Goal: Task Accomplishment & Management: Manage account settings

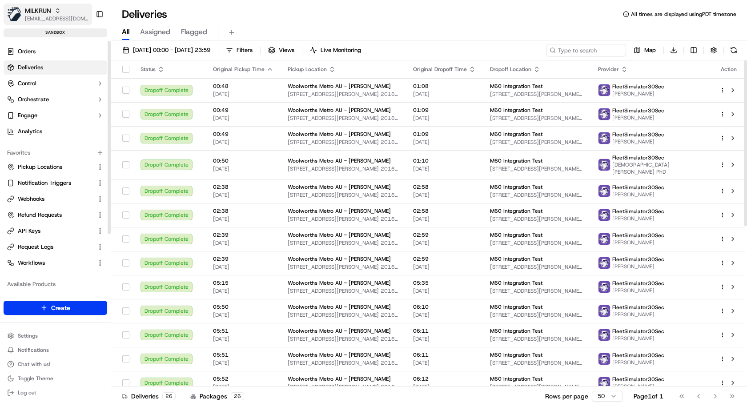
click at [47, 12] on span "MILKRUN" at bounding box center [38, 10] width 26 height 9
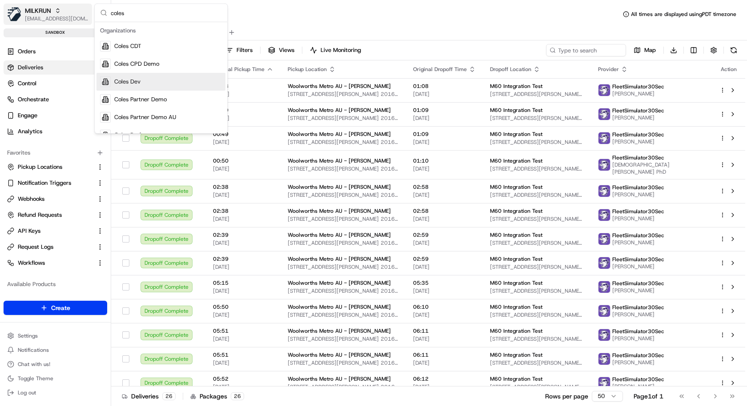
type input "coles"
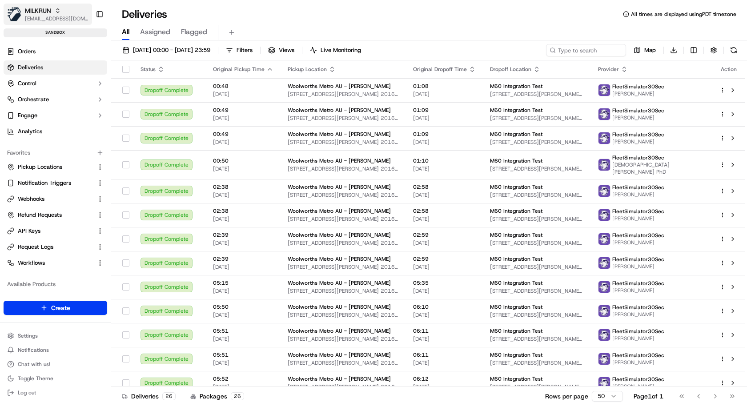
click at [48, 15] on span "[EMAIL_ADDRESS][DOMAIN_NAME]" at bounding box center [57, 18] width 64 height 7
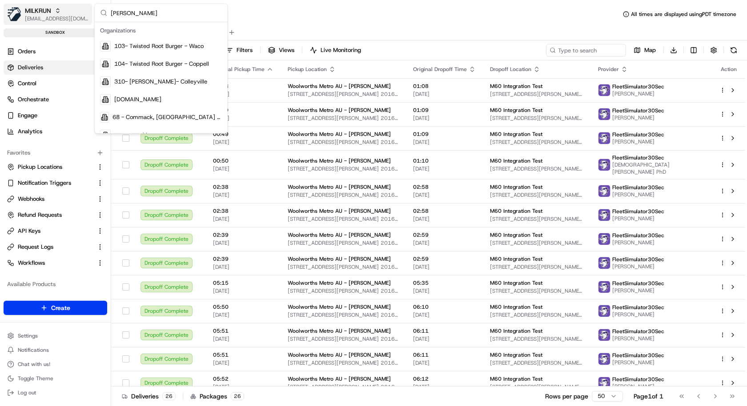
type input "coles"
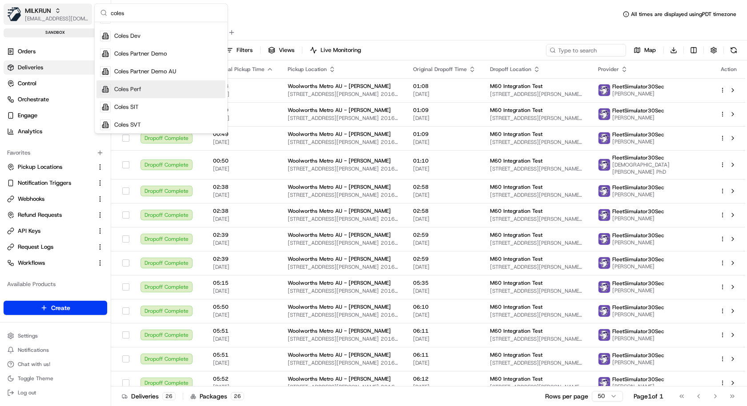
scroll to position [64, 0]
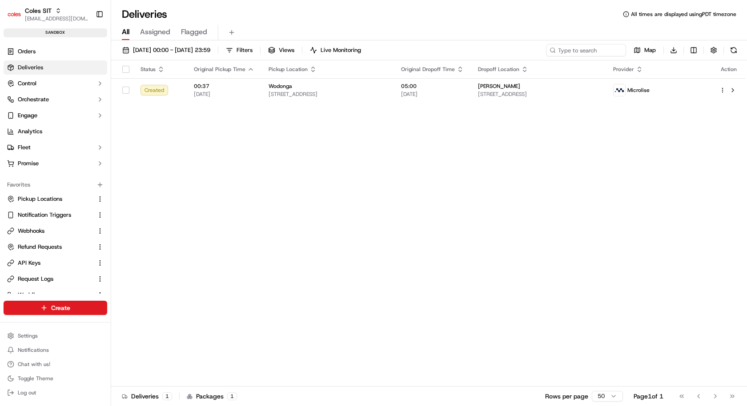
click at [166, 49] on span "15/09/2025 00:00 - 15/09/2025 23:59" at bounding box center [171, 50] width 77 height 8
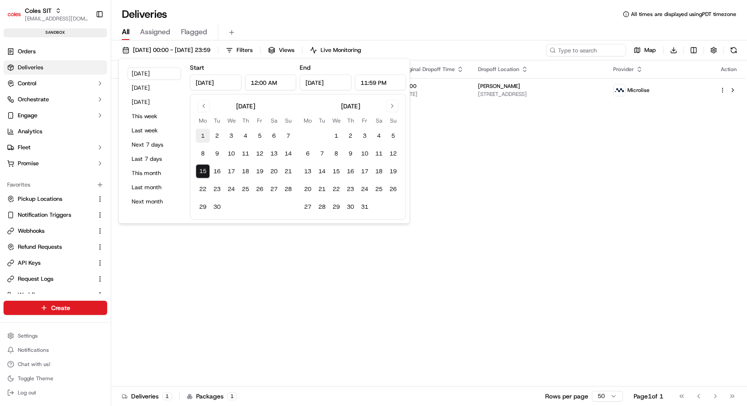
click at [200, 131] on button "1" at bounding box center [203, 136] width 14 height 14
type input "Sep 1, 2025"
click at [204, 176] on button "15" at bounding box center [203, 171] width 14 height 14
type input "Sep 15, 2025"
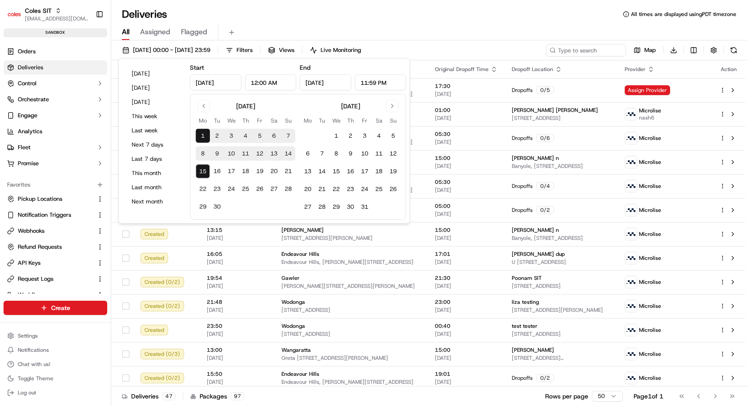
click at [335, 13] on div "Deliveries All times are displayed using PDT timezone" at bounding box center [429, 14] width 636 height 14
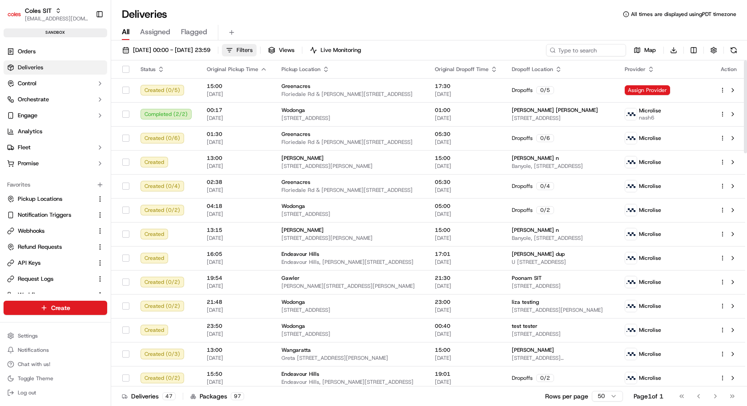
click at [256, 45] on button "Filters" at bounding box center [239, 50] width 35 height 12
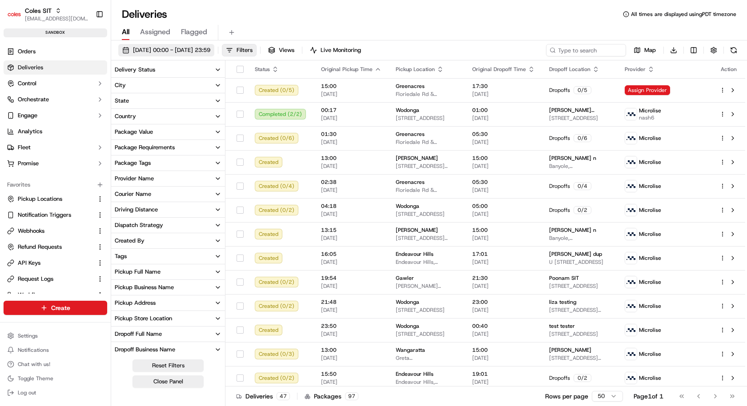
click at [182, 48] on span "01/09/2025 00:00 - 15/09/2025 23:59" at bounding box center [171, 50] width 77 height 8
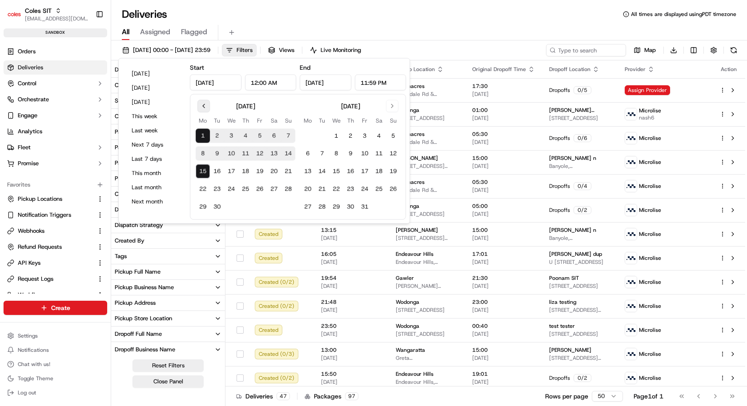
click at [201, 104] on button "Go to previous month" at bounding box center [203, 106] width 12 height 12
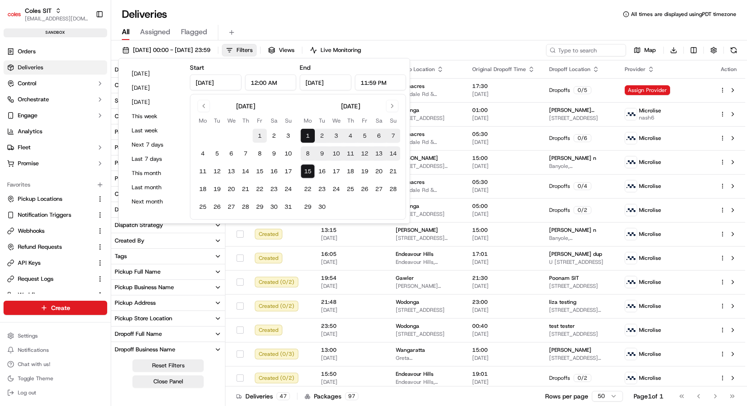
click at [260, 134] on button "1" at bounding box center [259, 136] width 14 height 14
type input "Aug 1, 2025"
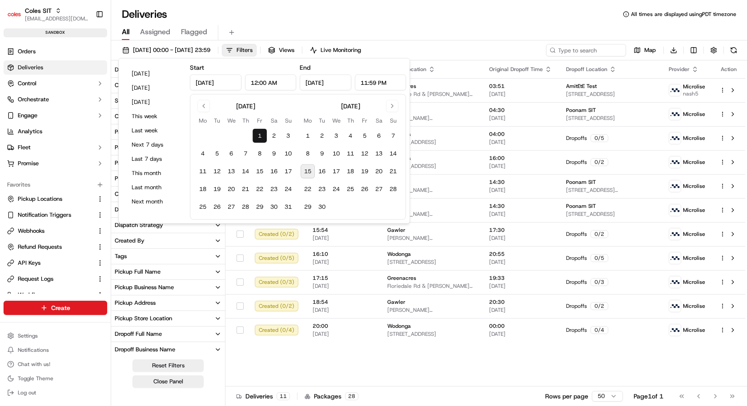
click at [307, 170] on button "15" at bounding box center [307, 171] width 14 height 14
type input "Sep 15, 2025"
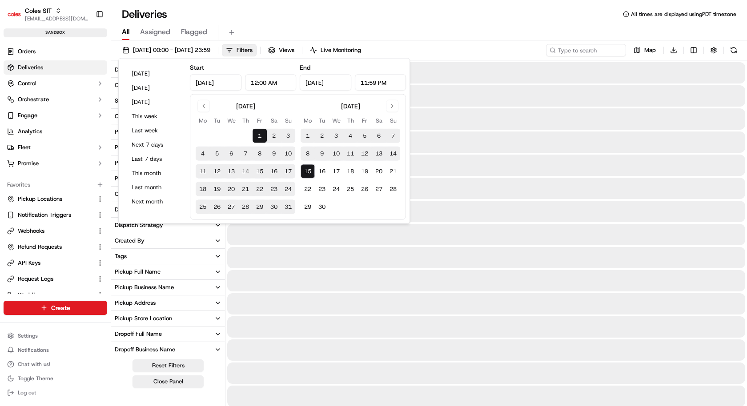
click at [383, 37] on div "All Assigned Flagged" at bounding box center [429, 33] width 636 height 16
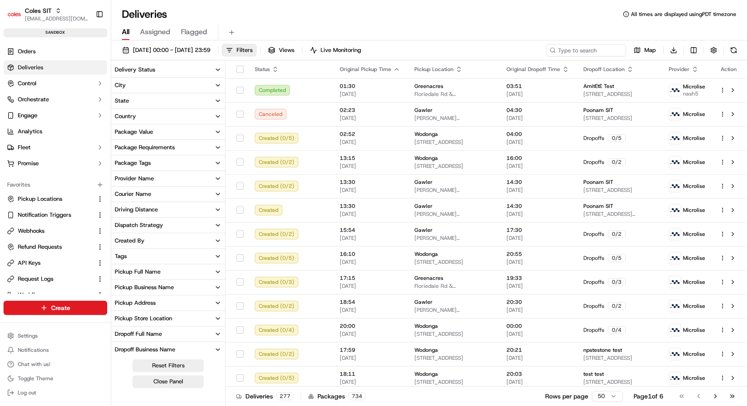
click at [166, 175] on button "Provider Name" at bounding box center [168, 178] width 114 height 15
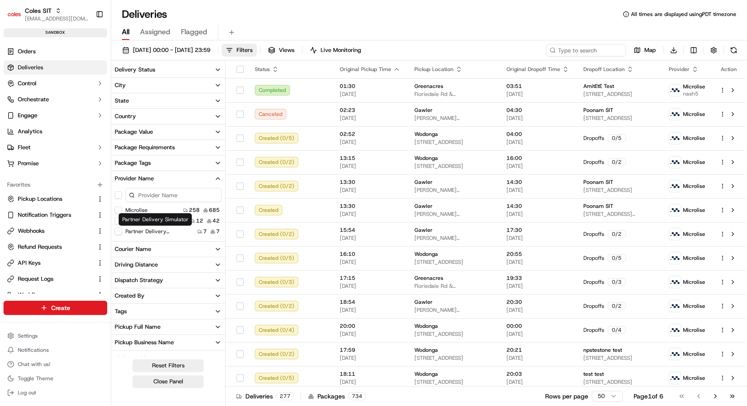
click at [137, 235] on div "Partner Delivery Simulator 7 7" at bounding box center [168, 231] width 114 height 9
click at [142, 232] on label "Partner Delivery Simulator" at bounding box center [153, 231] width 57 height 7
click at [122, 232] on Simulator "Partner Delivery Simulator" at bounding box center [118, 231] width 7 height 7
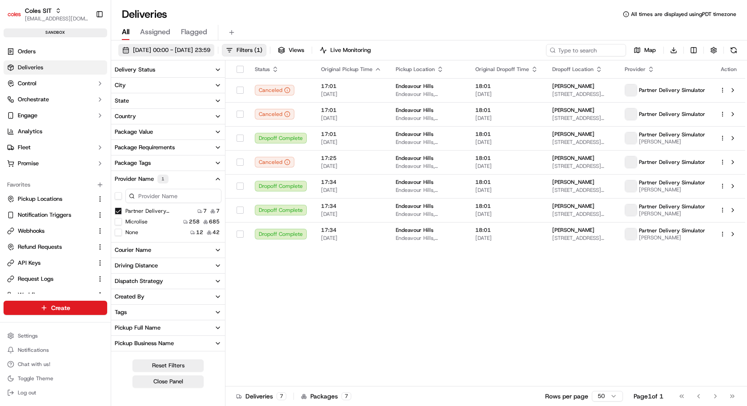
click at [192, 49] on span "01/08/2025 00:00 - 15/09/2025 23:59" at bounding box center [171, 50] width 77 height 8
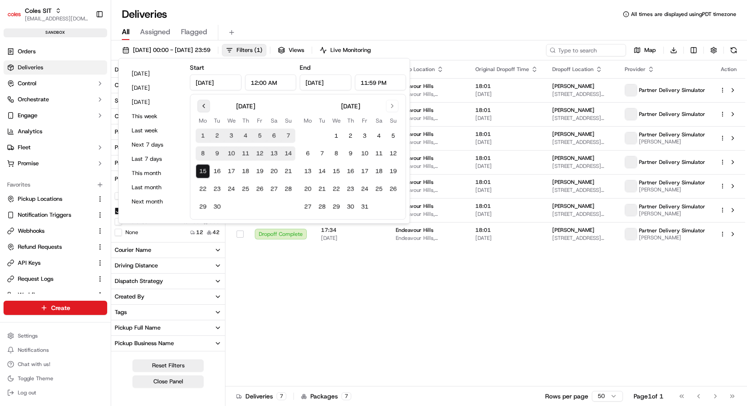
click at [201, 105] on button "Go to previous month" at bounding box center [203, 106] width 12 height 12
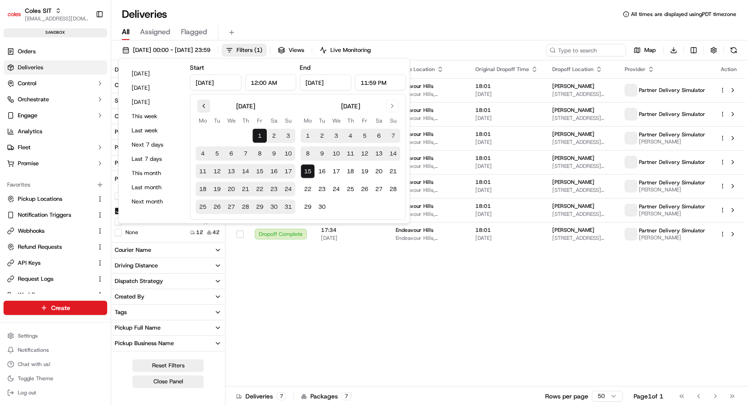
click at [201, 105] on button "Go to previous month" at bounding box center [203, 106] width 12 height 12
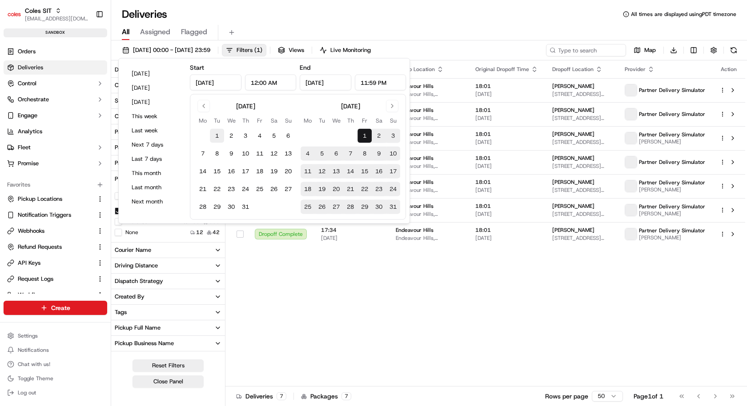
click at [214, 137] on button "1" at bounding box center [217, 136] width 14 height 14
type input "Jul 1, 2025"
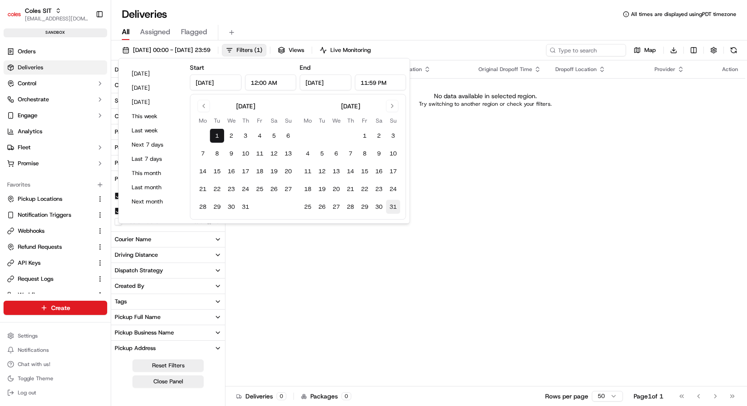
click at [397, 204] on button "31" at bounding box center [393, 207] width 14 height 14
type input "Aug 31, 2025"
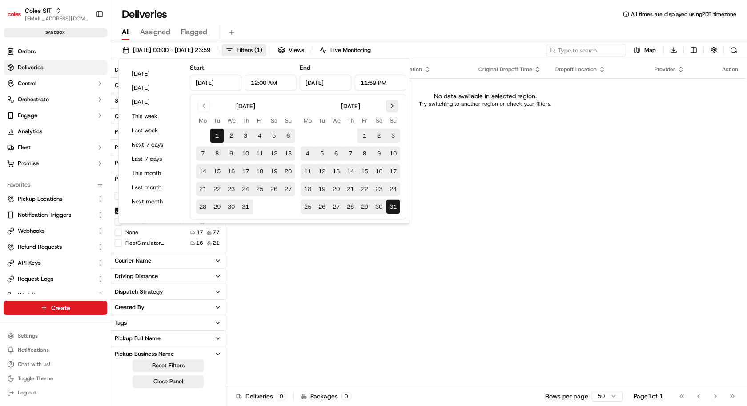
click at [388, 106] on button "Go to next month" at bounding box center [392, 106] width 12 height 12
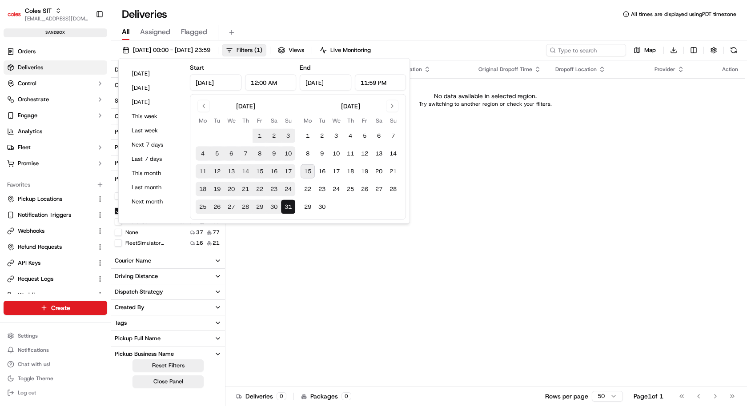
click at [260, 133] on button "1" at bounding box center [259, 136] width 14 height 14
type input "Aug 1, 2025"
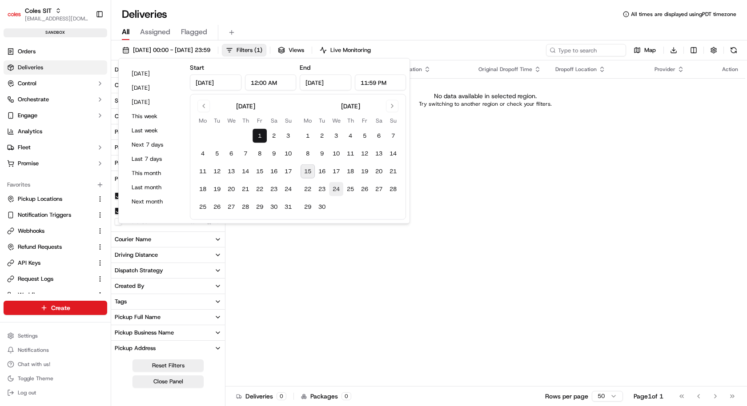
click at [337, 189] on button "24" at bounding box center [336, 189] width 14 height 14
type input "Sep 24, 2025"
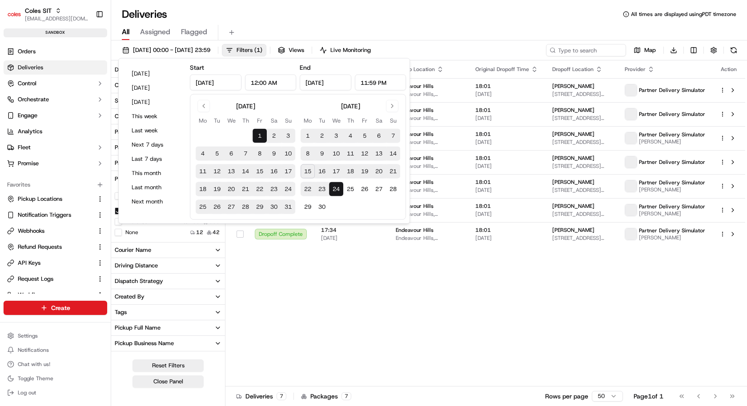
click at [531, 28] on div "All Assigned Flagged" at bounding box center [429, 33] width 636 height 16
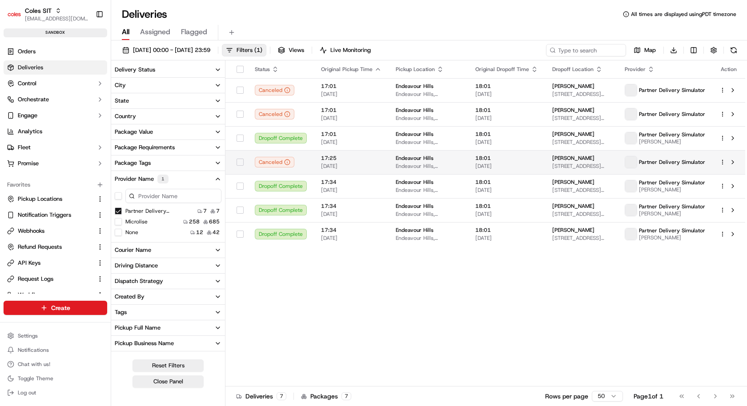
click at [672, 161] on html "Coles SIT kareem@usenash.com Toggle Sidebar sandbox Orders Deliveries Control O…" at bounding box center [373, 203] width 747 height 406
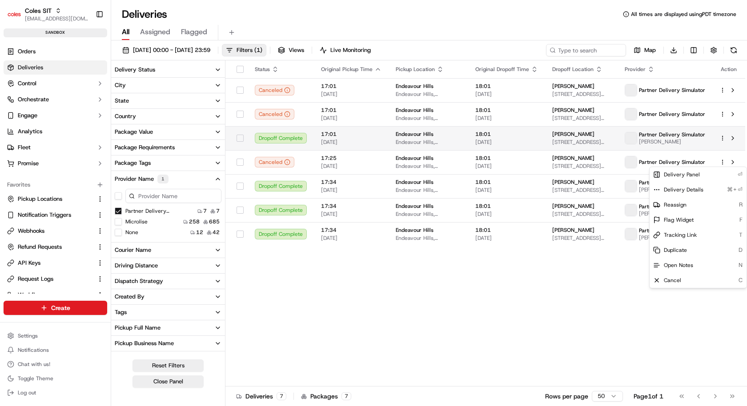
click at [672, 140] on html "Coles SIT kareem@usenash.com Toggle Sidebar sandbox Orders Deliveries Control O…" at bounding box center [373, 203] width 747 height 406
click at [672, 139] on html "Coles SIT kareem@usenash.com Toggle Sidebar sandbox Orders Deliveries Control O…" at bounding box center [373, 203] width 747 height 406
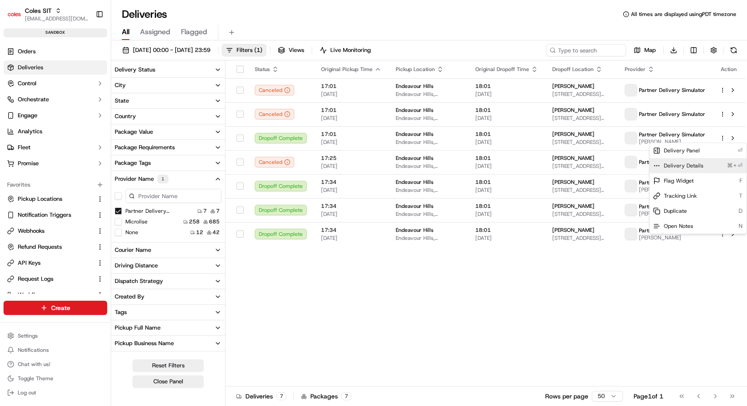
click at [672, 166] on div "Delivery Details ⌘+⏎" at bounding box center [697, 165] width 97 height 15
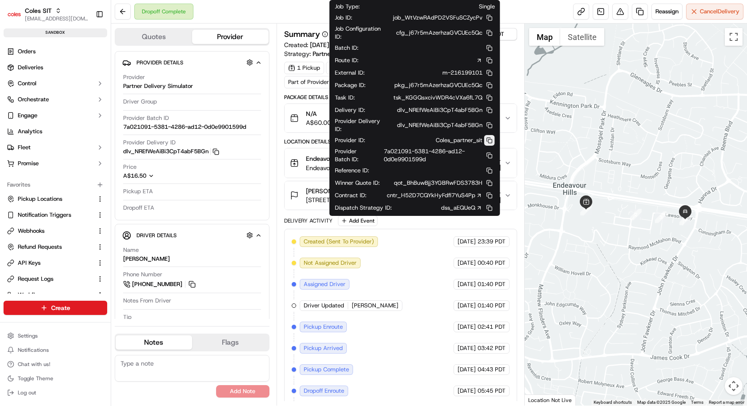
click at [487, 138] on button at bounding box center [489, 140] width 11 height 11
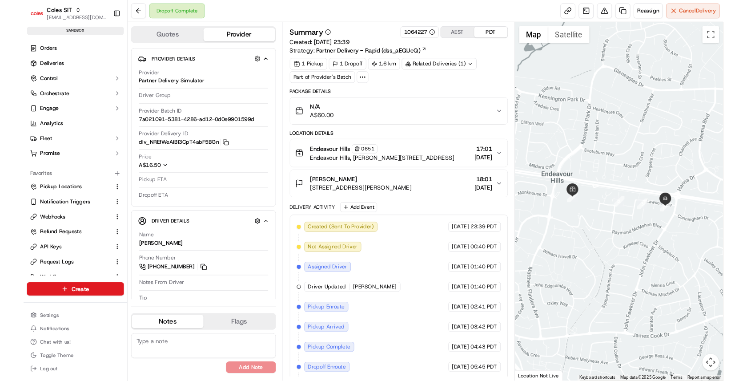
scroll to position [38, 0]
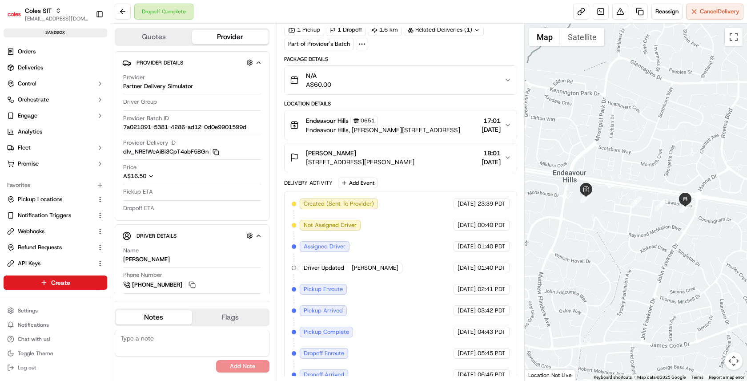
click at [387, 52] on div "Summary 1064227 AEST PDT Created: 09/09/2025 23:39 Strategy: Partner Delivery -…" at bounding box center [400, 199] width 233 height 419
click at [407, 60] on div "Package Details" at bounding box center [400, 59] width 233 height 7
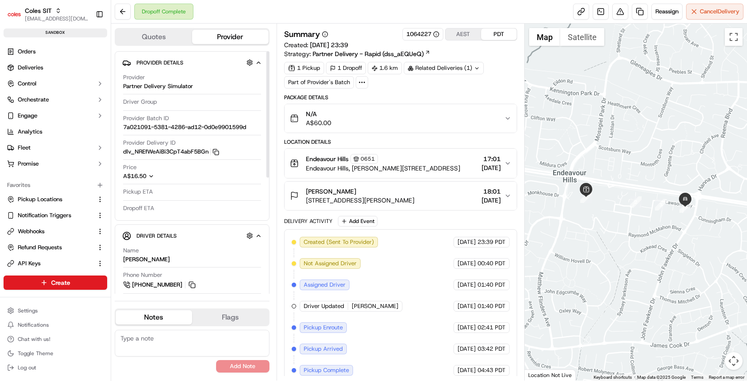
scroll to position [64, 0]
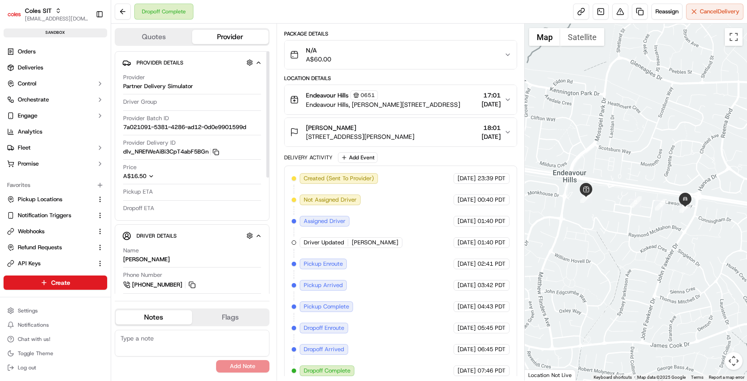
click at [162, 86] on span "Partner Delivery Simulator" at bounding box center [158, 86] width 70 height 8
click at [328, 217] on span "Assigned Driver" at bounding box center [325, 221] width 42 height 8
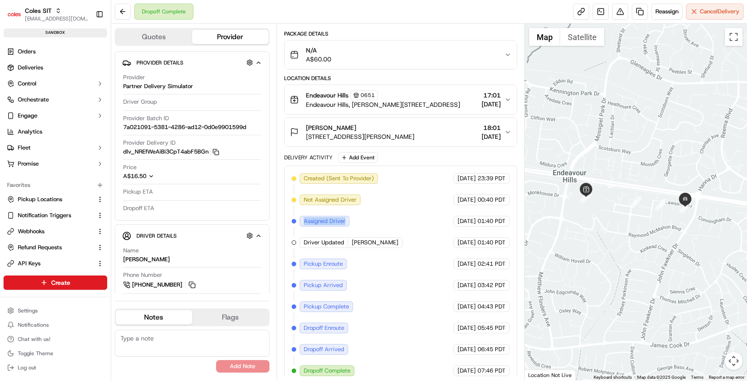
click at [328, 217] on span "Assigned Driver" at bounding box center [325, 221] width 42 height 8
click at [332, 198] on span "Not Assigned Driver" at bounding box center [330, 200] width 53 height 8
click at [332, 197] on span "Not Assigned Driver" at bounding box center [330, 200] width 53 height 8
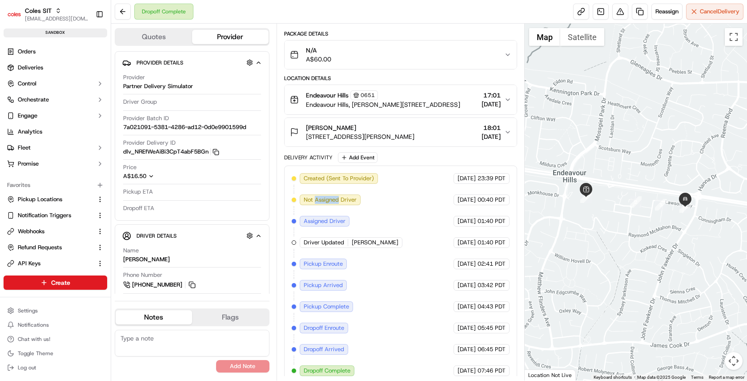
click at [332, 197] on span "Not Assigned Driver" at bounding box center [330, 200] width 53 height 8
click at [373, 196] on div "Created (Sent To Provider) Partner Delivery Simulator 09/09/2025 23:39 PDT Not …" at bounding box center [401, 274] width 218 height 203
drag, startPoint x: 373, startPoint y: 196, endPoint x: 294, endPoint y: 171, distance: 82.8
click at [294, 173] on div "Created (Sent To Provider) Partner Delivery Simulator 09/09/2025 23:39 PDT Not …" at bounding box center [401, 274] width 218 height 203
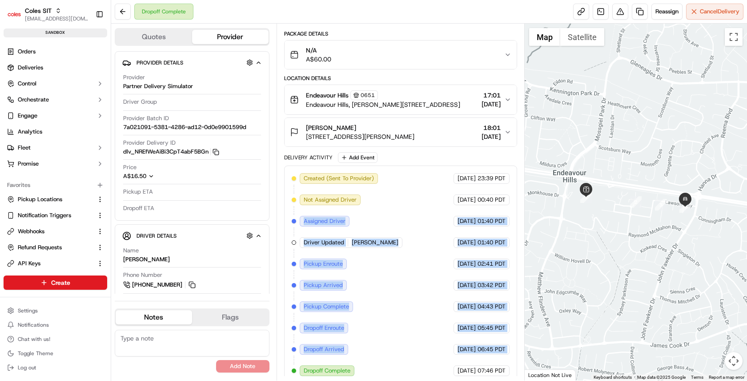
drag, startPoint x: 294, startPoint y: 214, endPoint x: 370, endPoint y: 348, distance: 153.9
click at [370, 348] on div "Created (Sent To Provider) Partner Delivery Simulator 09/09/2025 23:39 PDT Not …" at bounding box center [401, 274] width 218 height 203
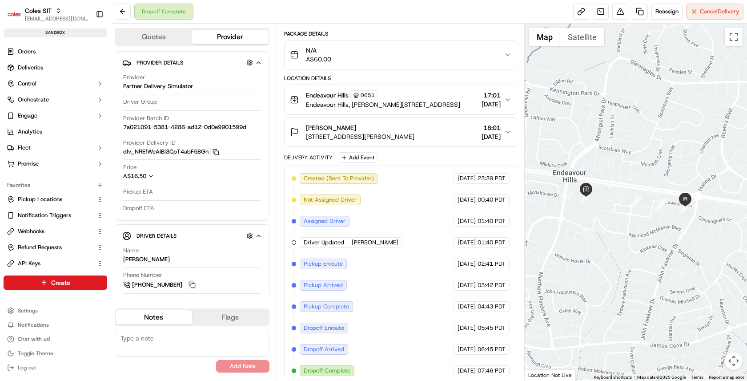
click at [337, 366] on span "Dropoff Complete" at bounding box center [327, 370] width 47 height 8
click at [368, 340] on div "Created (Sent To Provider) Partner Delivery Simulator 09/09/2025 23:39 PDT Not …" at bounding box center [401, 274] width 218 height 203
click at [37, 65] on span "Deliveries" at bounding box center [30, 68] width 25 height 8
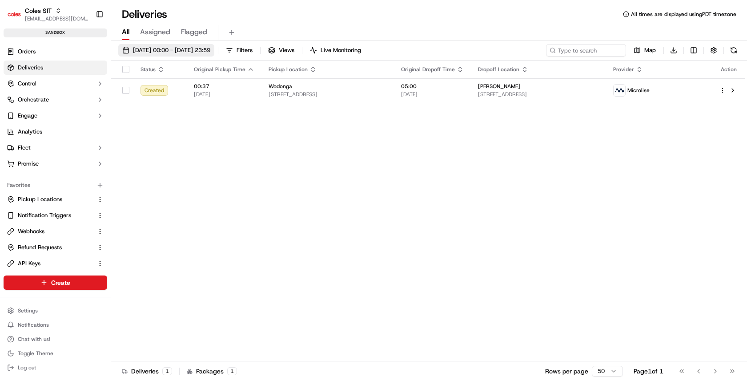
click at [210, 54] on span "15/09/2025 00:00 - 15/09/2025 23:59" at bounding box center [171, 50] width 77 height 8
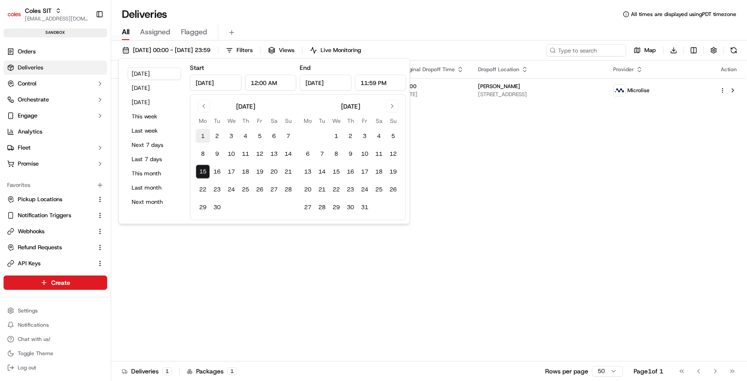
click at [205, 135] on button "1" at bounding box center [203, 136] width 14 height 14
type input "Sep 1, 2025"
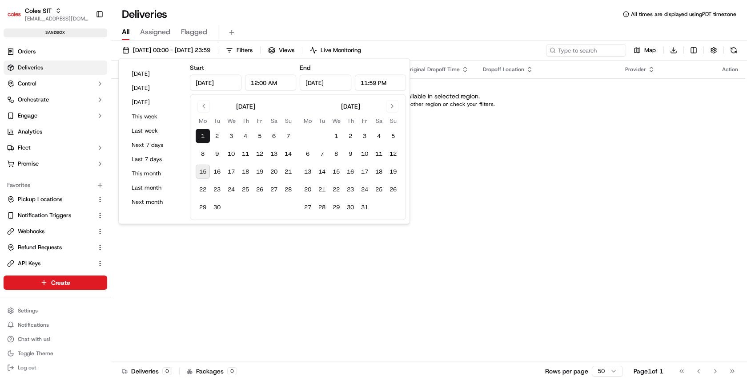
click at [205, 171] on button "15" at bounding box center [203, 171] width 14 height 14
type input "Sep 15, 2025"
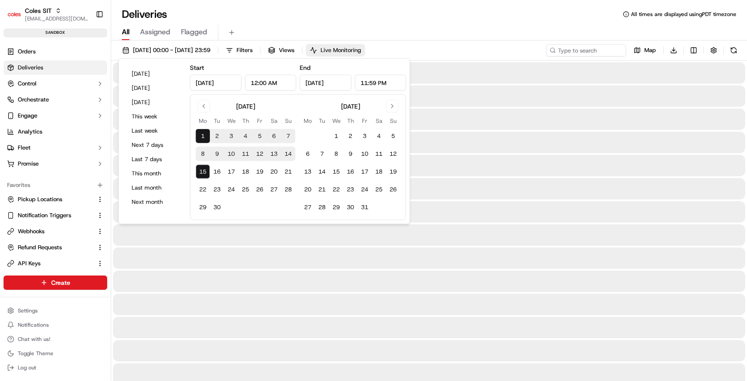
click at [438, 27] on div "All Assigned Flagged" at bounding box center [429, 33] width 636 height 16
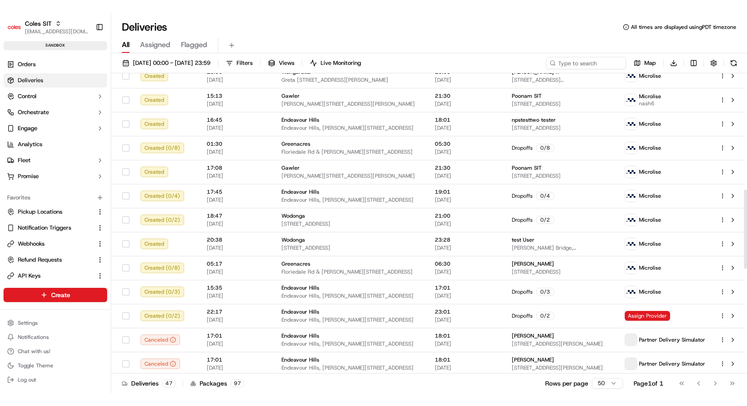
scroll to position [845, 0]
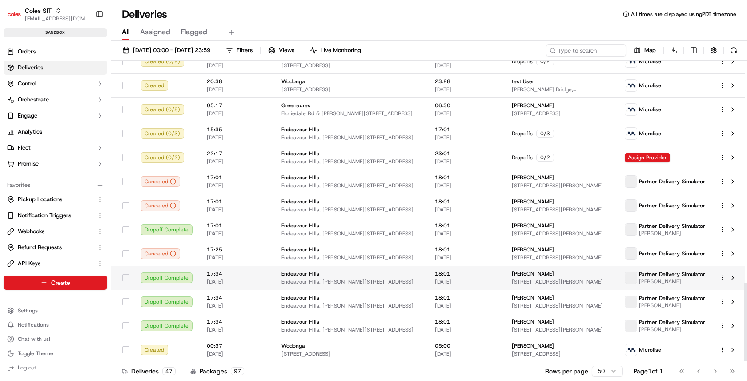
click at [723, 276] on html "Coles SIT kareem@usenash.com Toggle Sidebar sandbox Orders Deliveries Control O…" at bounding box center [373, 190] width 747 height 381
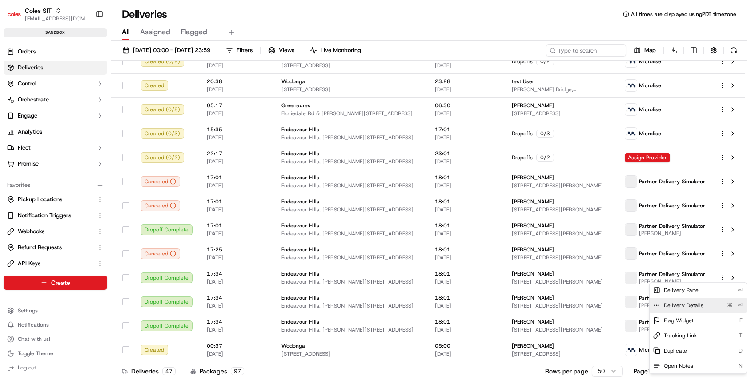
click at [707, 309] on div "Delivery Details ⌘+⏎" at bounding box center [697, 304] width 97 height 15
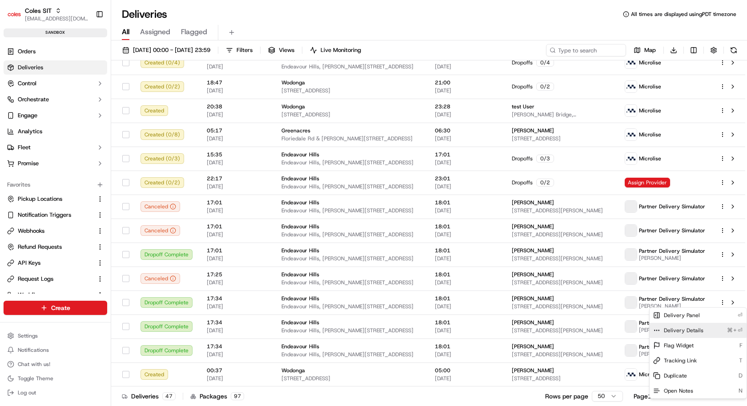
scroll to position [819, 0]
click at [724, 232] on html "Coles SIT kareem@usenash.com Toggle Sidebar sandbox Orders Deliveries Control O…" at bounding box center [373, 203] width 747 height 406
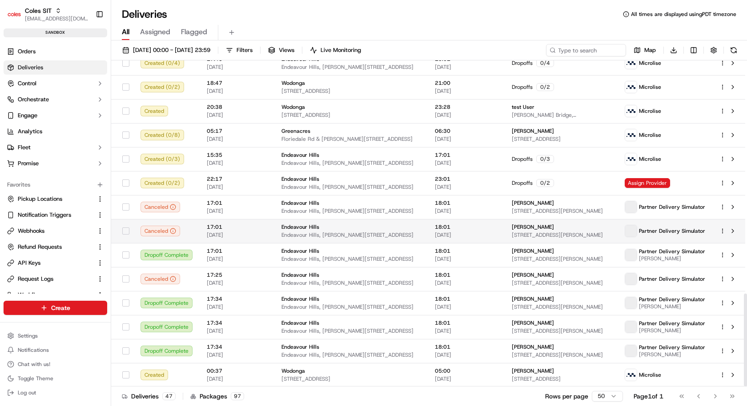
click at [724, 231] on html "Coles SIT kareem@usenash.com Toggle Sidebar sandbox Orders Deliveries Control O…" at bounding box center [373, 203] width 747 height 406
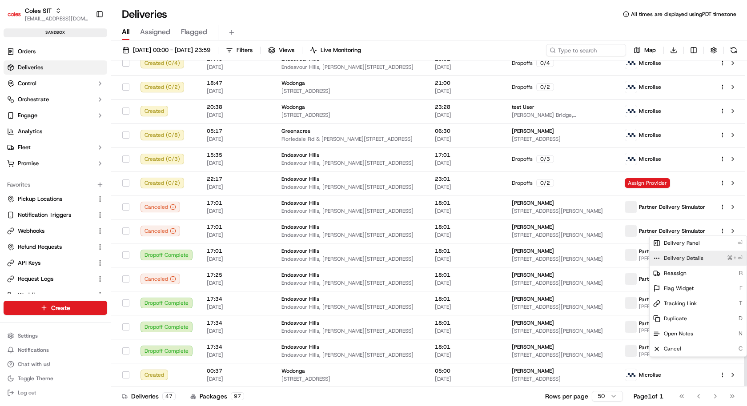
click at [713, 260] on div "Delivery Details ⌘+⏎" at bounding box center [697, 258] width 97 height 15
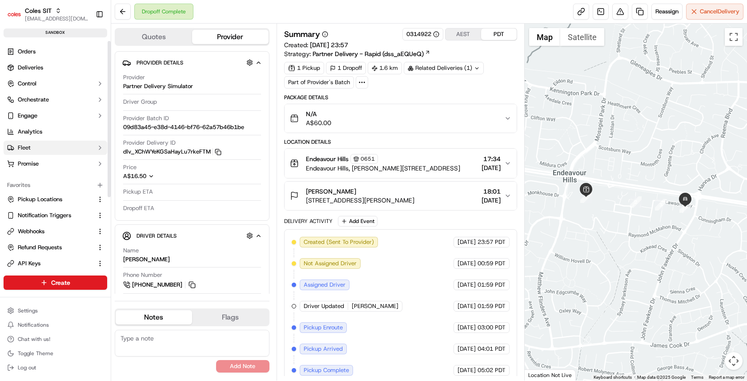
click at [83, 142] on button "Fleet" at bounding box center [56, 147] width 104 height 14
click at [82, 144] on button "Fleet" at bounding box center [56, 147] width 104 height 14
click at [80, 114] on button "Engage" at bounding box center [56, 115] width 104 height 14
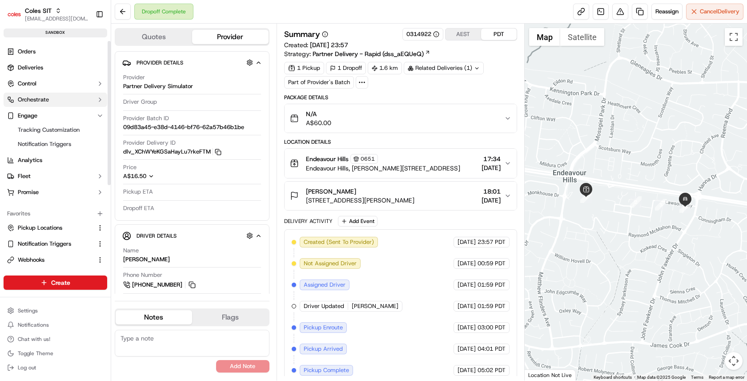
click at [80, 96] on button "Orchestrate" at bounding box center [56, 99] width 104 height 14
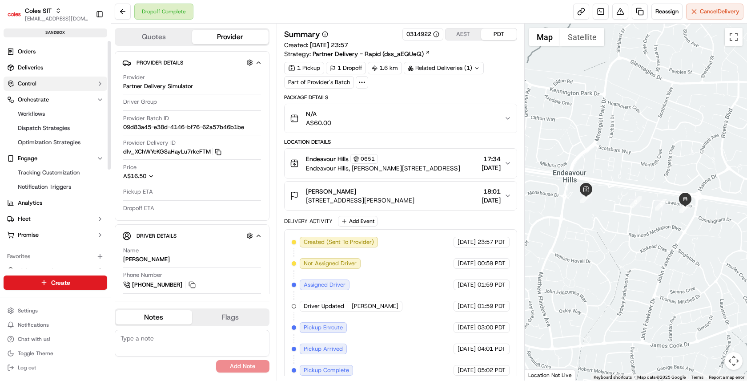
click at [81, 80] on button "Control" at bounding box center [56, 83] width 104 height 14
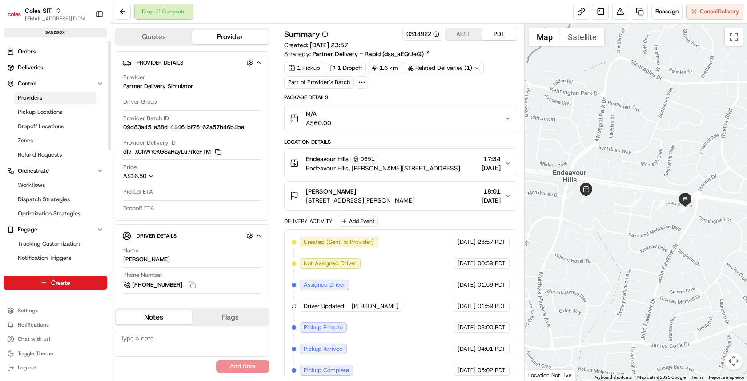
click at [70, 94] on link "Providers" at bounding box center [55, 98] width 82 height 12
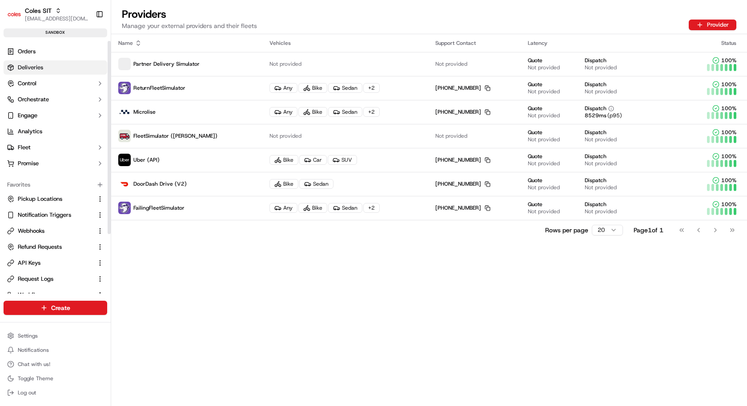
click at [56, 66] on link "Deliveries" at bounding box center [56, 67] width 104 height 14
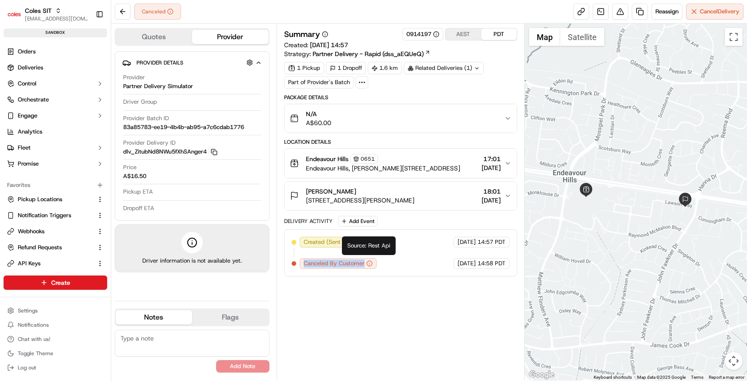
drag, startPoint x: 303, startPoint y: 259, endPoint x: 364, endPoint y: 261, distance: 60.5
click at [364, 261] on div "Canceled By Customer" at bounding box center [338, 263] width 77 height 11
click at [668, 16] on button "Reassign" at bounding box center [666, 12] width 31 height 16
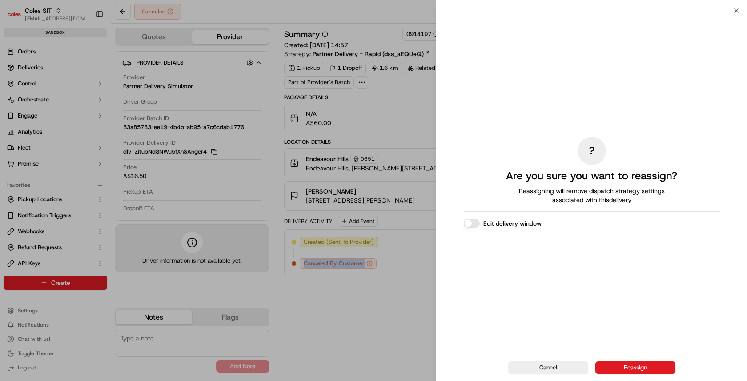
drag, startPoint x: 638, startPoint y: 367, endPoint x: 276, endPoint y: 216, distance: 393.0
click at [276, 216] on body "Coles SIT [EMAIL_ADDRESS][DOMAIN_NAME] Toggle Sidebar sandbox Orders Deliveries…" at bounding box center [373, 190] width 747 height 381
click at [631, 369] on button "Reassign" at bounding box center [635, 367] width 80 height 12
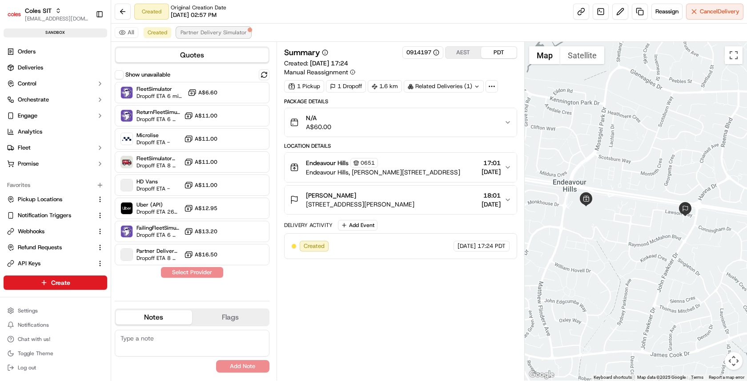
click at [196, 34] on span "Partner Delivery Simulator" at bounding box center [213, 32] width 66 height 7
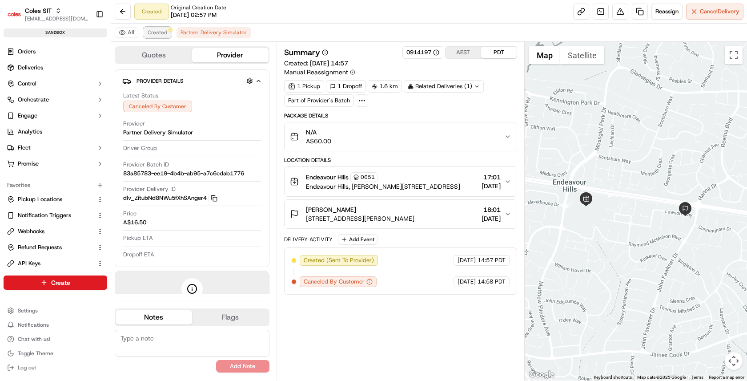
click at [161, 33] on span "Created" at bounding box center [158, 32] width 20 height 7
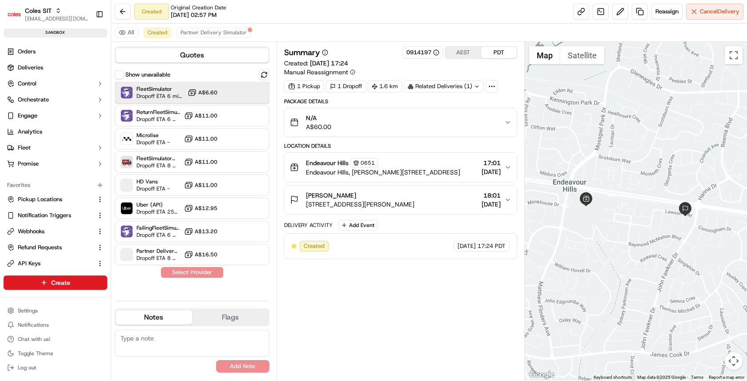
click at [152, 96] on span "Dropoff ETA 6 minutes" at bounding box center [160, 95] width 48 height 7
click at [195, 270] on button "Assign Provider" at bounding box center [191, 272] width 63 height 11
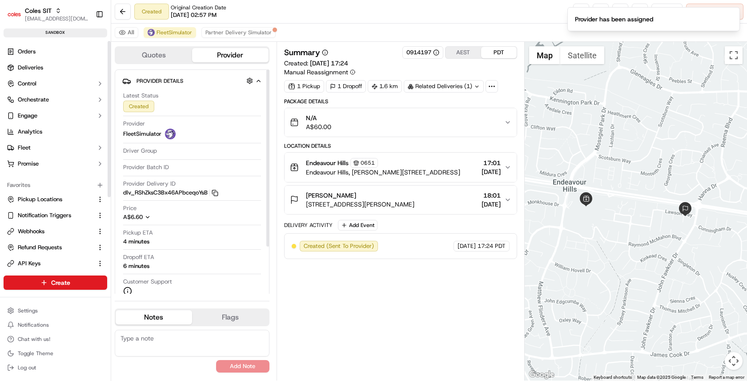
click at [148, 134] on span "FleetSimulator" at bounding box center [142, 134] width 38 height 8
